Goal: Task Accomplishment & Management: Use online tool/utility

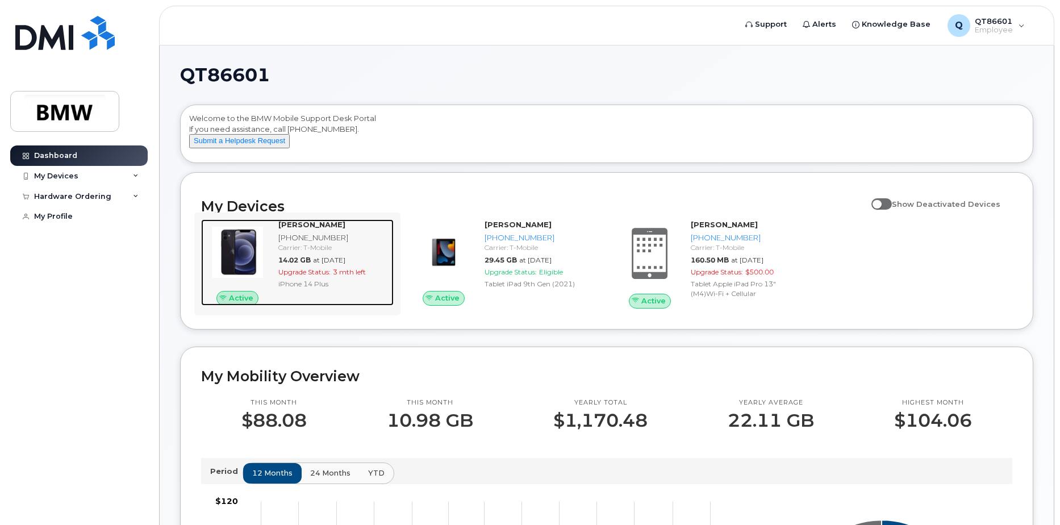
click at [325, 276] on span "Upgrade Status:" at bounding box center [304, 272] width 52 height 9
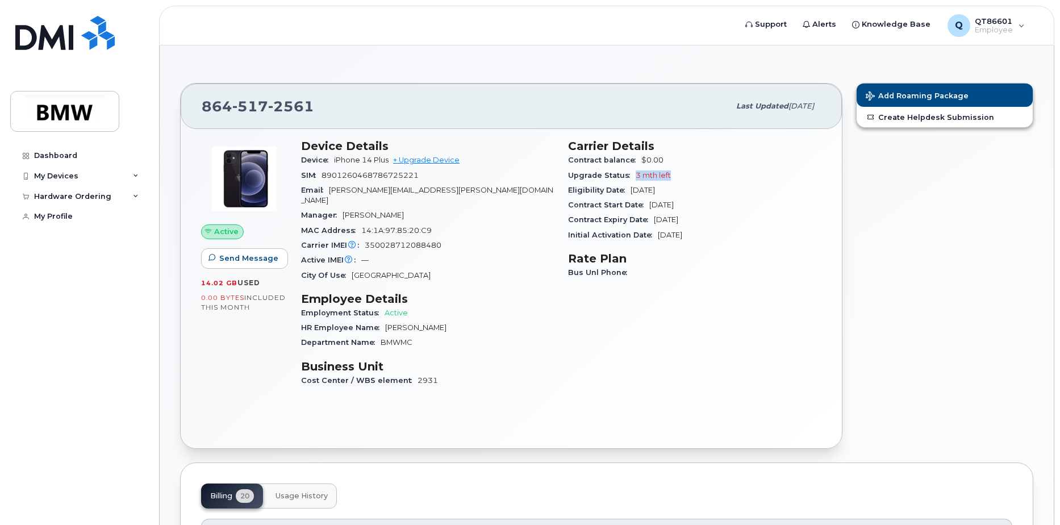
drag, startPoint x: 633, startPoint y: 176, endPoint x: 699, endPoint y: 176, distance: 65.3
click at [698, 176] on div "Upgrade Status 3 mth left" at bounding box center [694, 175] width 253 height 15
drag, startPoint x: 699, startPoint y: 176, endPoint x: 728, endPoint y: 198, distance: 36.9
click at [728, 198] on div "Contract Start Date Jan 09, 2024" at bounding box center [694, 205] width 253 height 15
drag, startPoint x: 631, startPoint y: 191, endPoint x: 690, endPoint y: 189, distance: 59.1
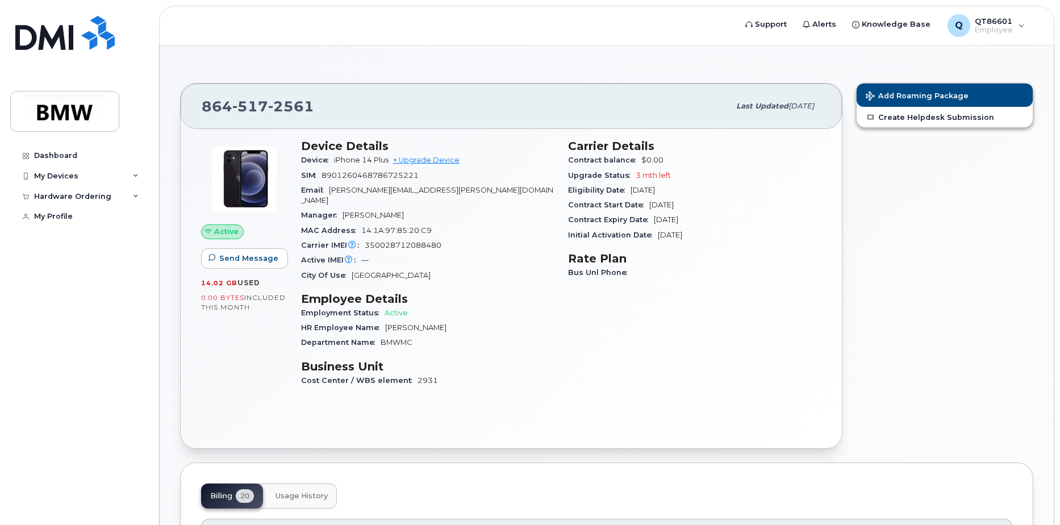
click at [690, 189] on div "Eligibility Date Jan 09, 2026" at bounding box center [694, 190] width 253 height 15
drag, startPoint x: 690, startPoint y: 189, endPoint x: 765, endPoint y: 204, distance: 77.1
click at [765, 204] on div "Contract Start Date Jan 09, 2024" at bounding box center [694, 205] width 253 height 15
click at [446, 162] on link "+ Upgrade Device" at bounding box center [426, 160] width 66 height 9
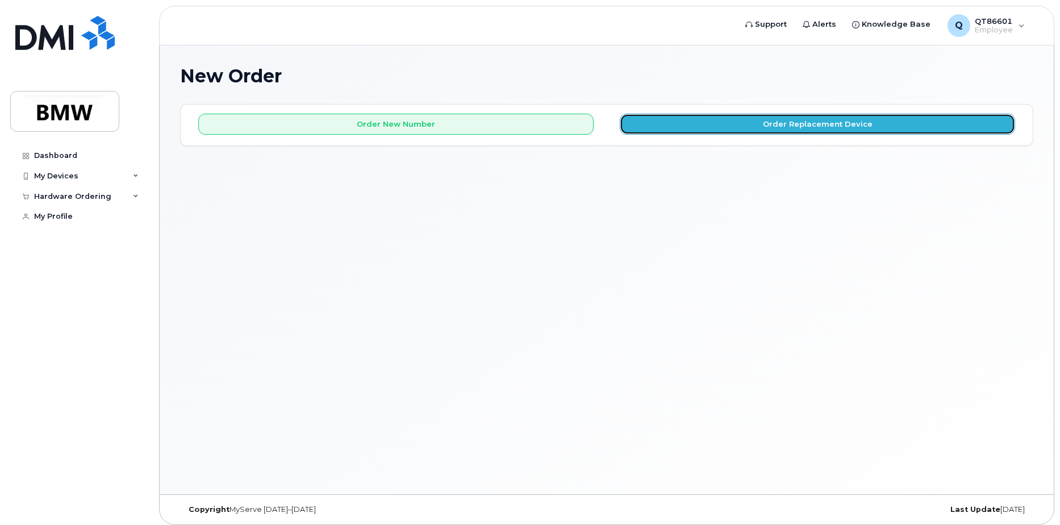
click at [719, 127] on button "Order Replacement Device" at bounding box center [817, 124] width 395 height 21
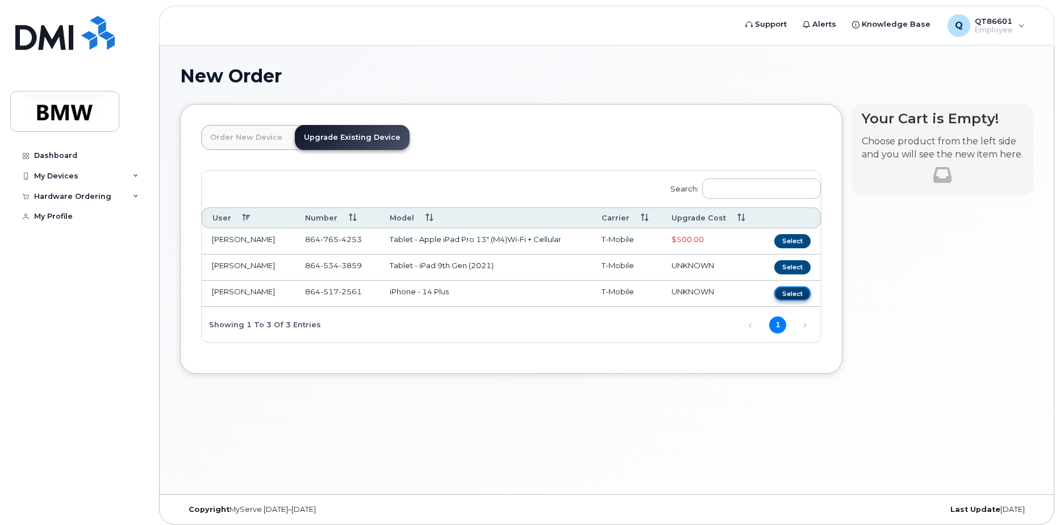
click at [790, 292] on button "Select" at bounding box center [792, 293] width 36 height 14
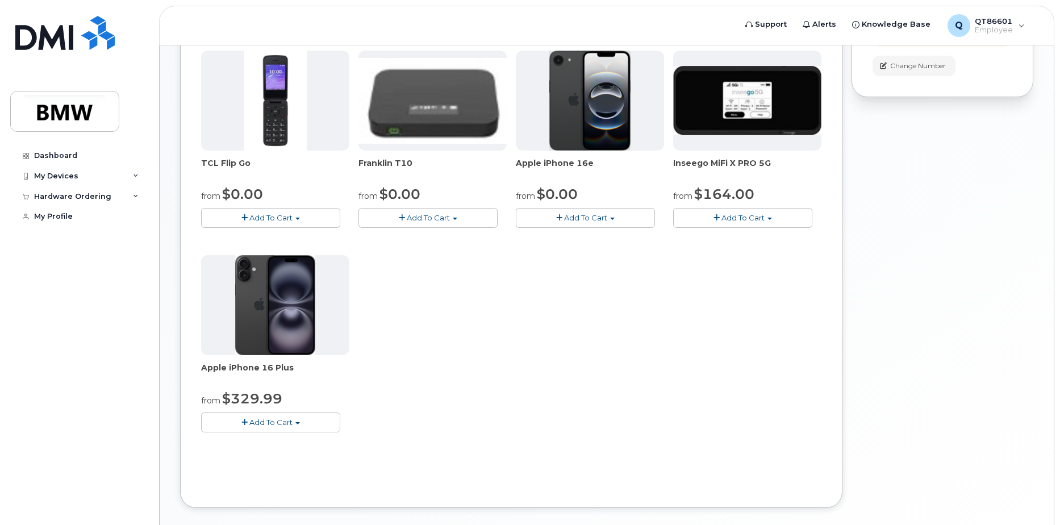
scroll to position [200, 0]
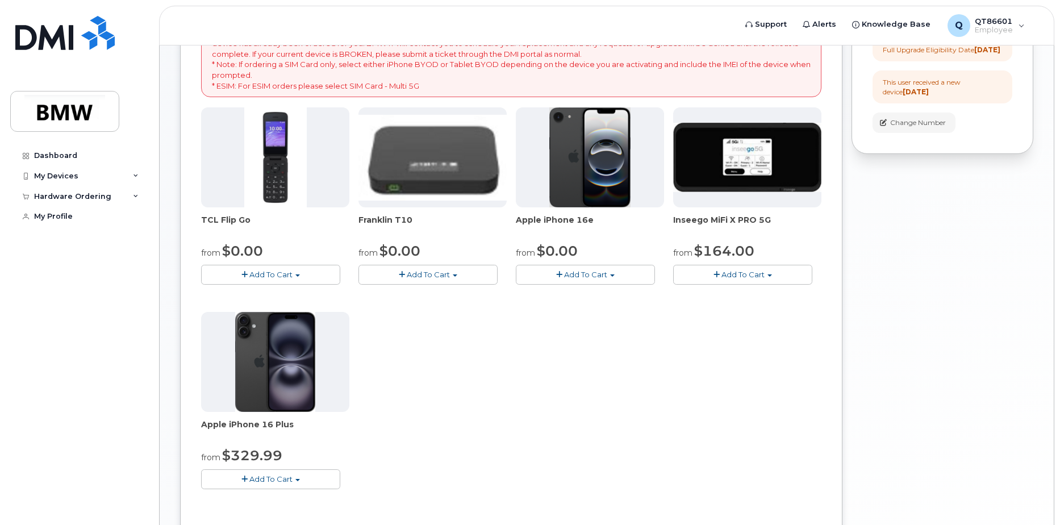
click at [296, 360] on img at bounding box center [275, 362] width 80 height 100
